Goal: Task Accomplishment & Management: Use online tool/utility

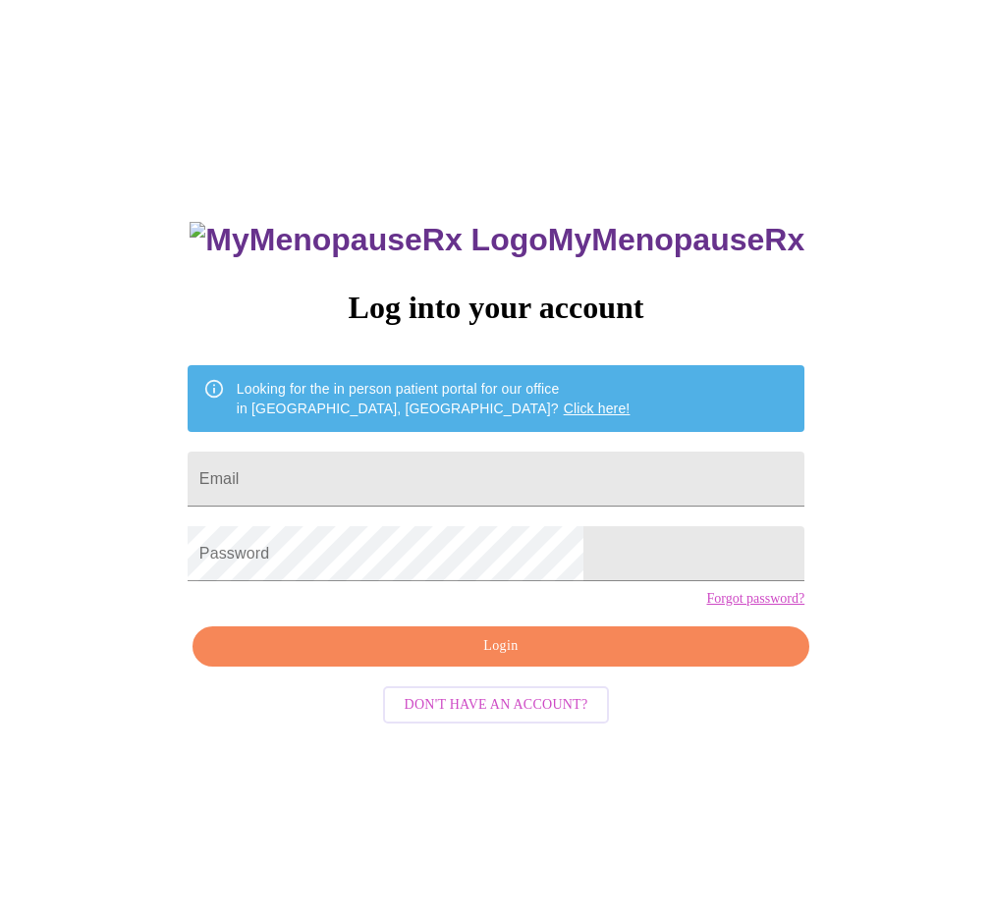
scroll to position [20, 0]
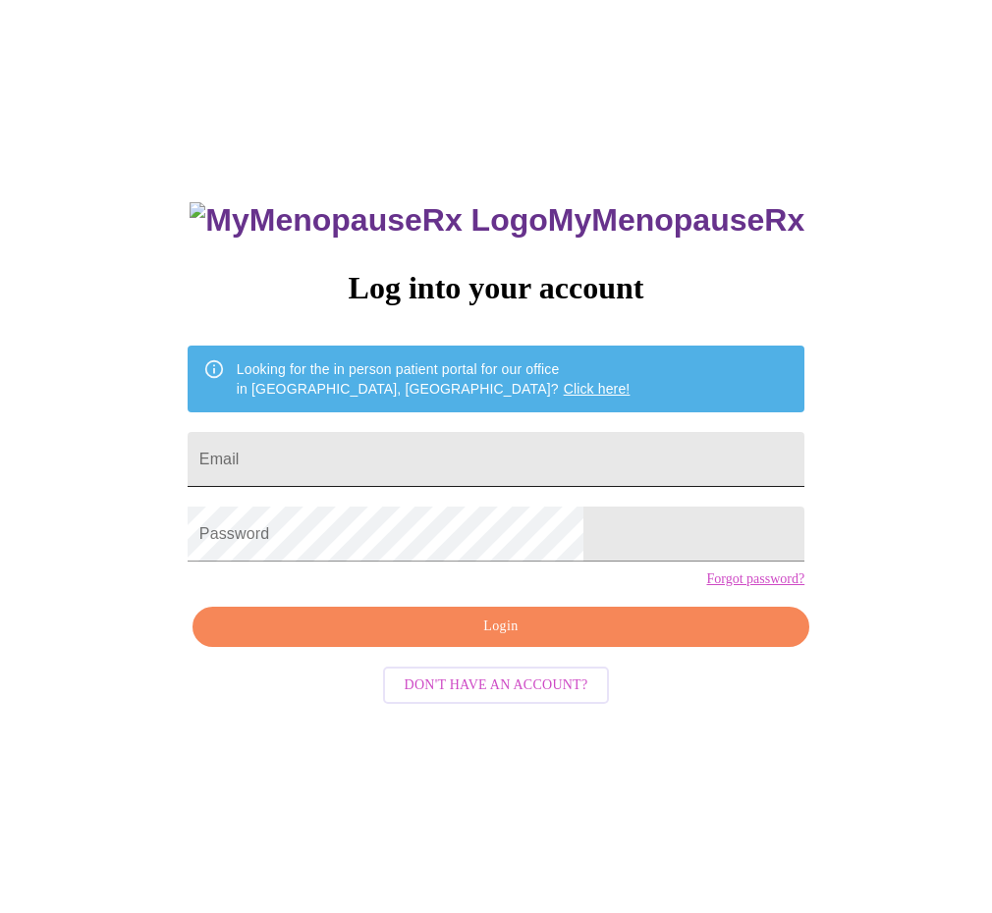
click at [390, 463] on input "Email" at bounding box center [496, 459] width 617 height 55
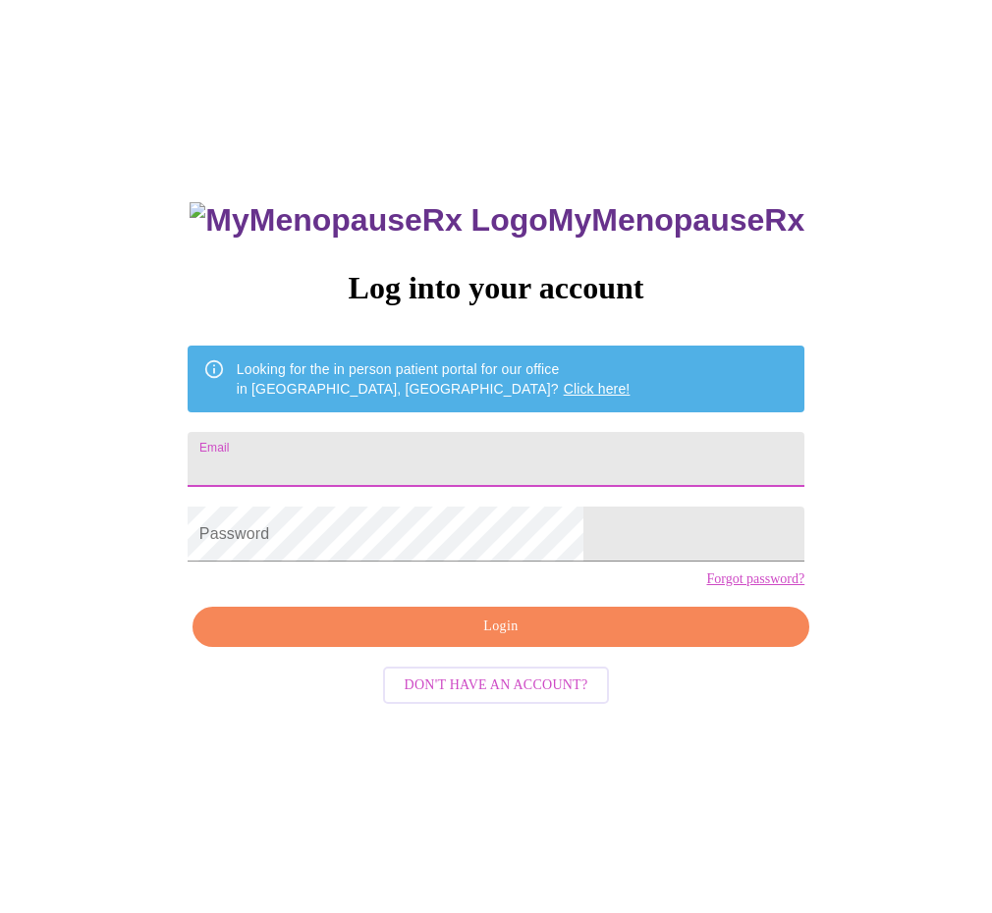
type input "[PERSON_NAME][EMAIL_ADDRESS][DOMAIN_NAME]"
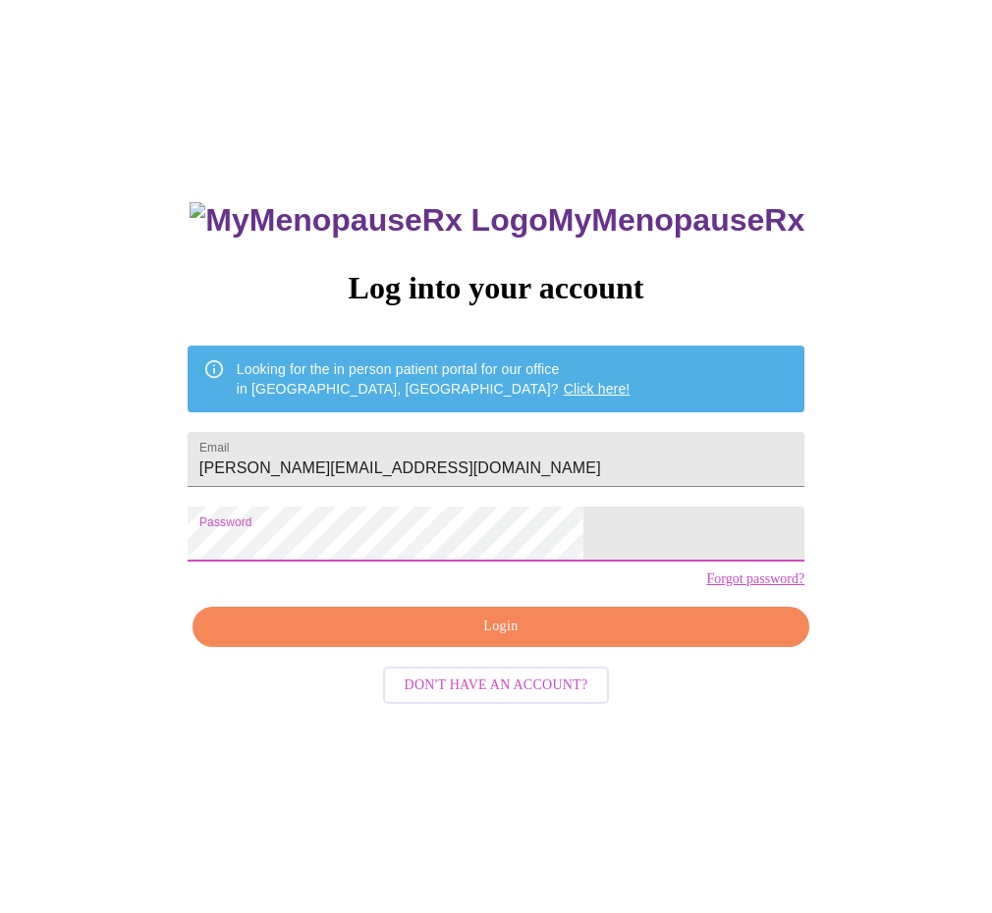
click at [535, 639] on span "Login" at bounding box center [501, 627] width 572 height 25
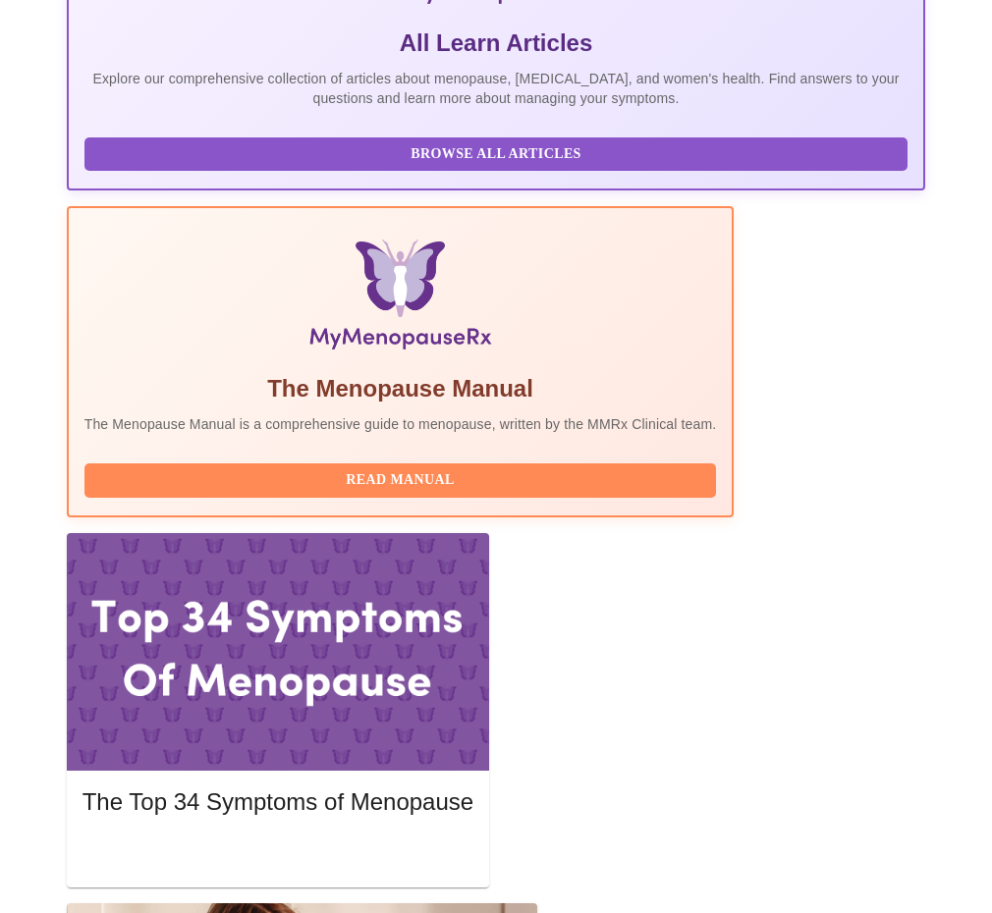
scroll to position [491, 0]
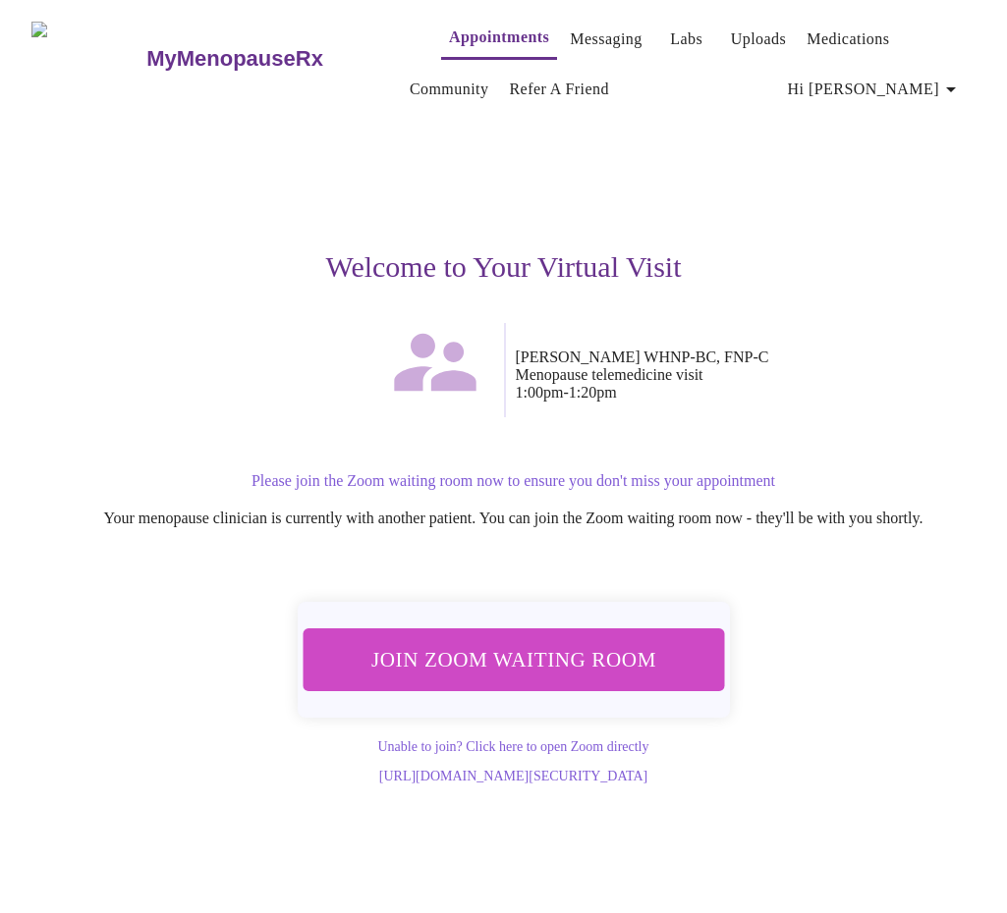
click at [504, 656] on span "Join Zoom Waiting Room" at bounding box center [512, 659] width 369 height 36
